Goal: Check status: Check status

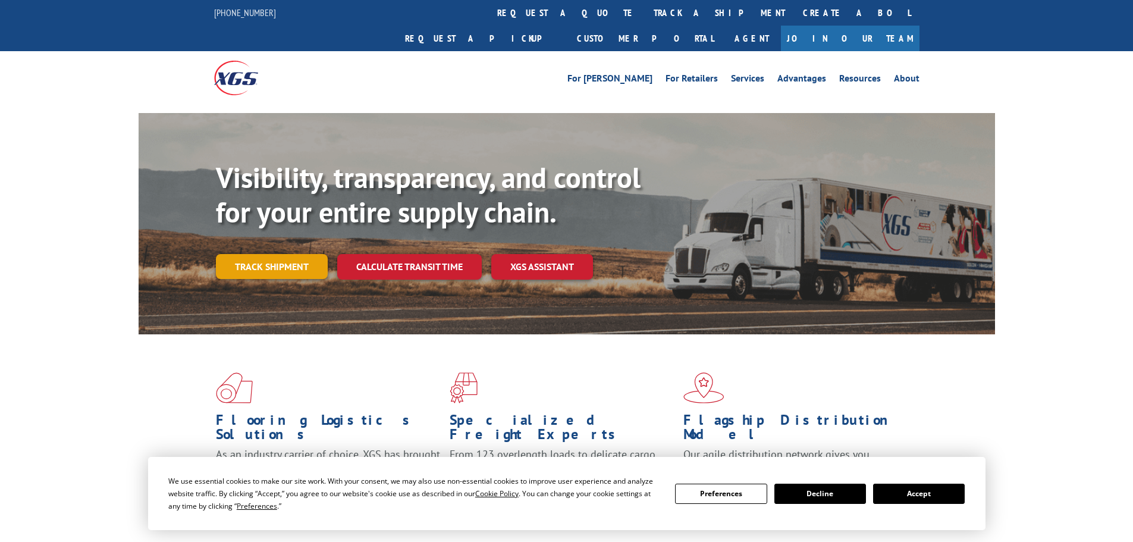
click at [282, 254] on link "Track shipment" at bounding box center [272, 266] width 112 height 25
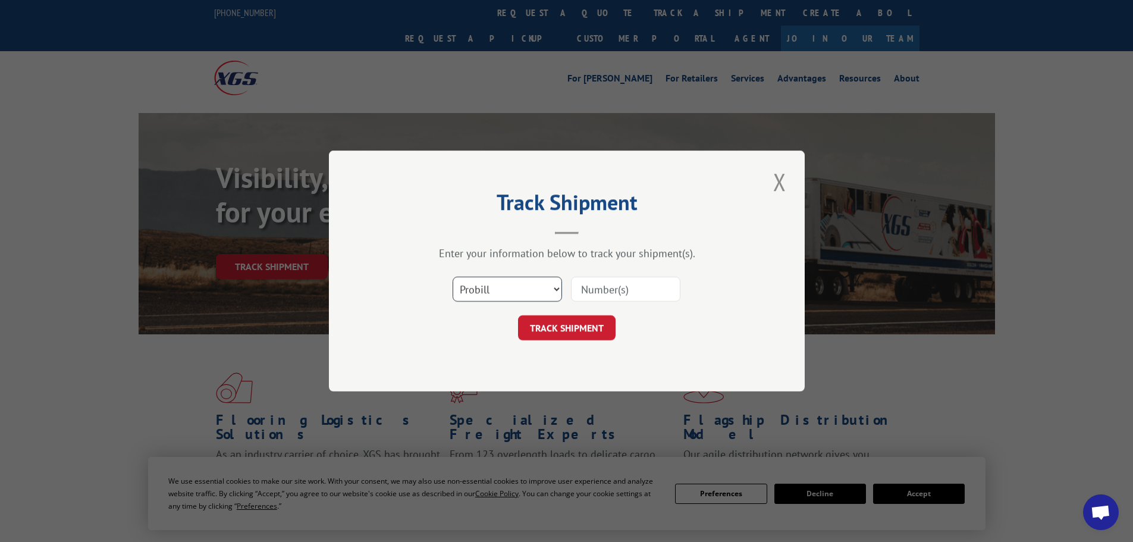
click at [495, 293] on select "Select category... Probill BOL PO" at bounding box center [507, 289] width 109 height 25
select select "bol"
click at [453, 277] on select "Select category... Probill BOL PO" at bounding box center [507, 289] width 109 height 25
click at [622, 288] on input at bounding box center [625, 289] width 109 height 25
paste input "470077345962"
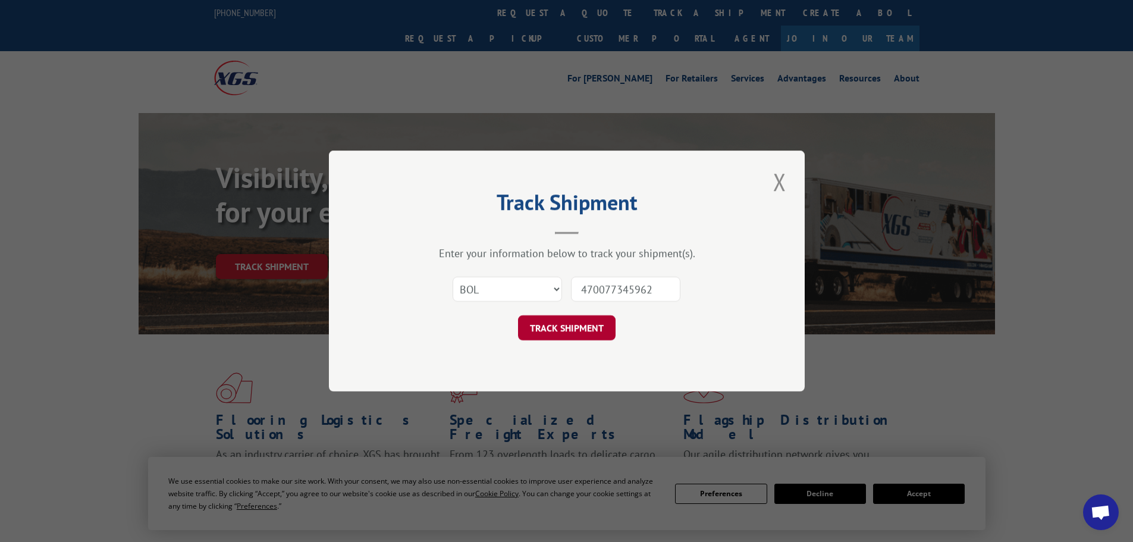
type input "470077345962"
click at [573, 329] on button "TRACK SHIPMENT" at bounding box center [567, 327] width 98 height 25
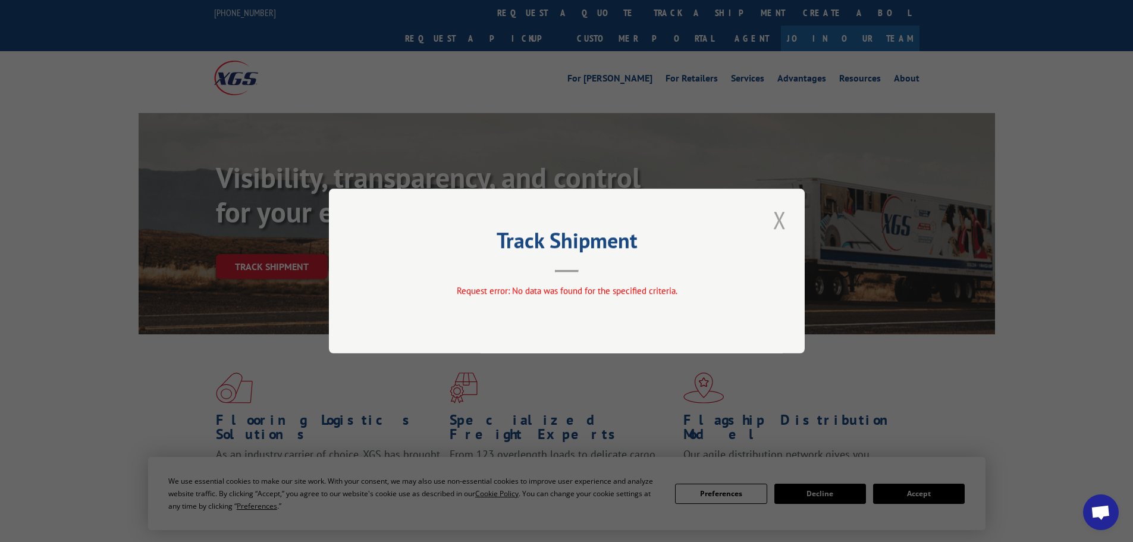
click at [784, 216] on button "Close modal" at bounding box center [780, 219] width 20 height 33
